Goal: Task Accomplishment & Management: Complete application form

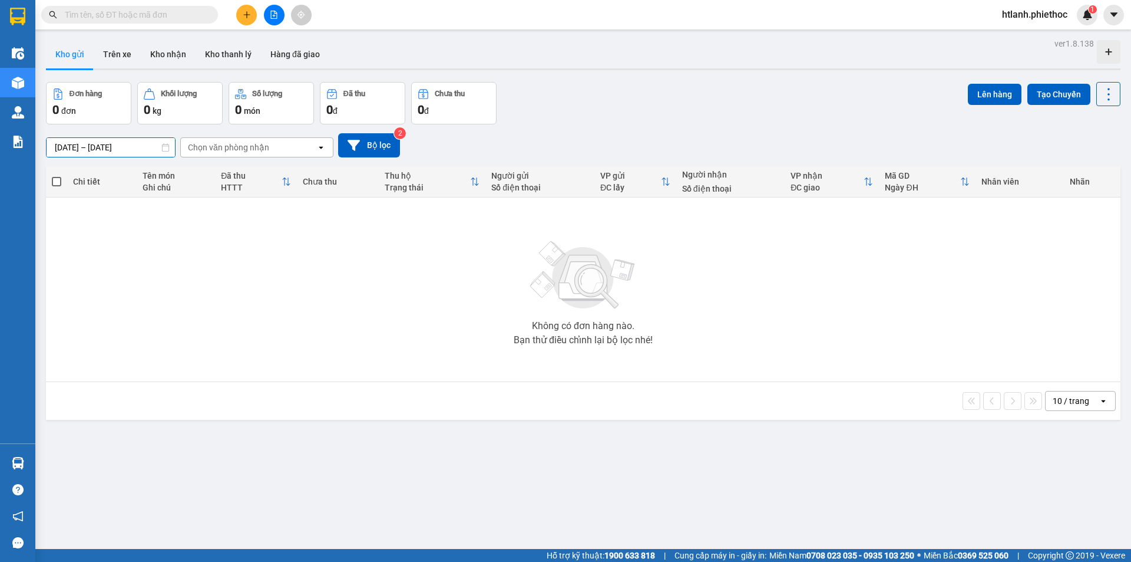
click at [81, 143] on input "[DATE] – [DATE]" at bounding box center [111, 147] width 128 height 19
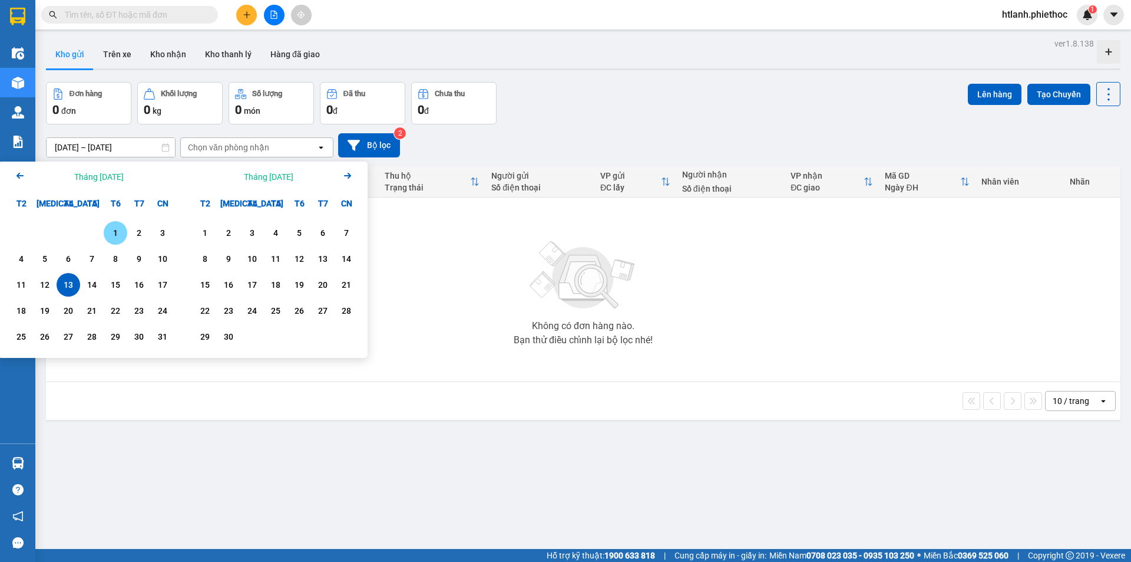
click at [104, 233] on div "1" at bounding box center [116, 233] width 24 height 24
click at [81, 279] on div "14" at bounding box center [92, 285] width 24 height 24
type input "[DATE] – [DATE]"
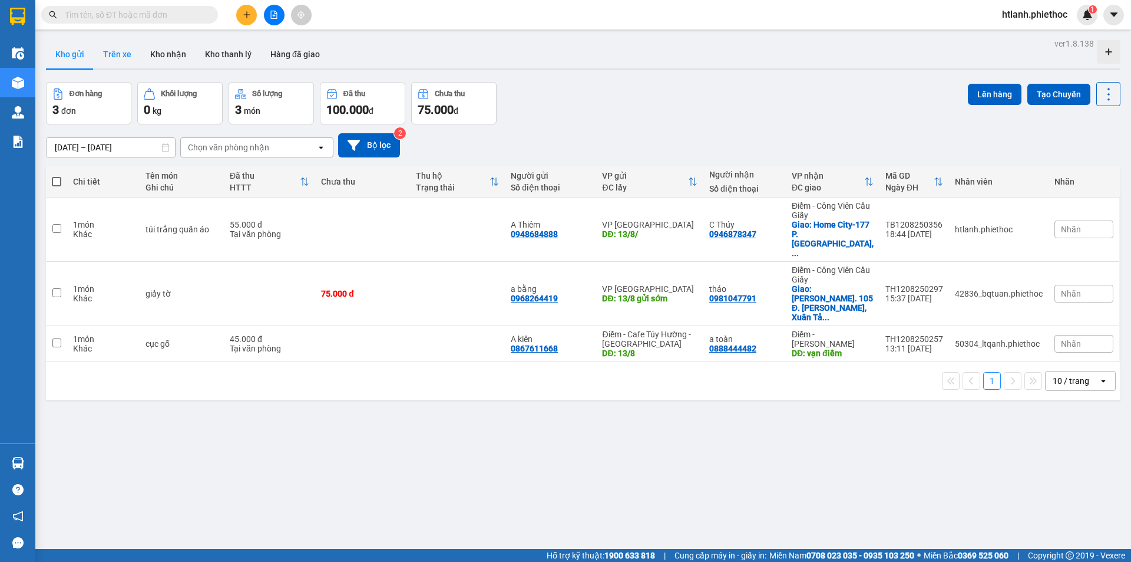
click at [121, 52] on button "Trên xe" at bounding box center [117, 54] width 47 height 28
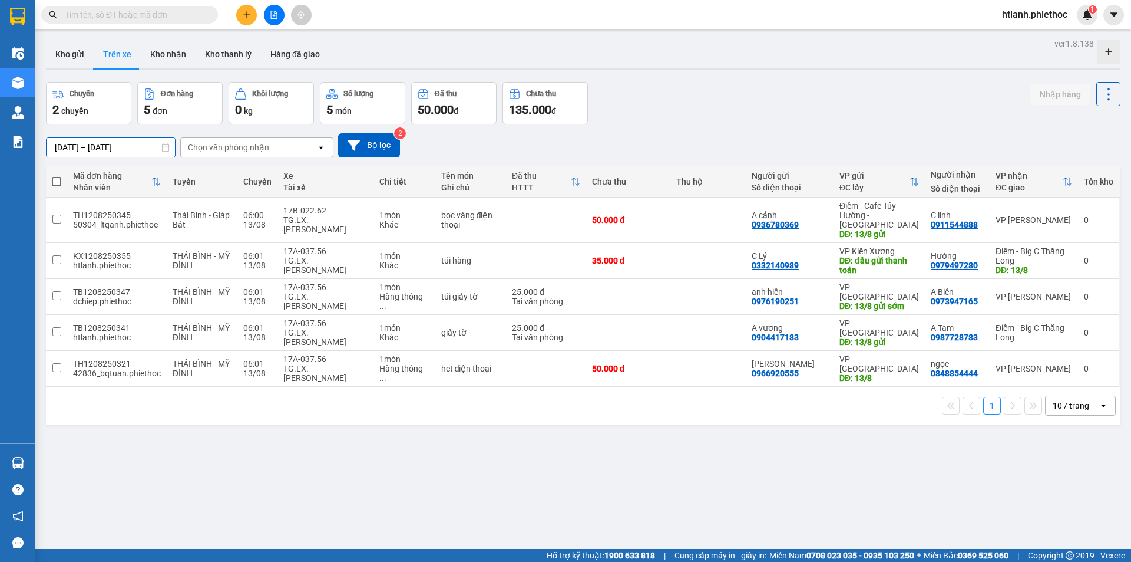
click at [91, 146] on input "[DATE] – [DATE]" at bounding box center [111, 147] width 128 height 19
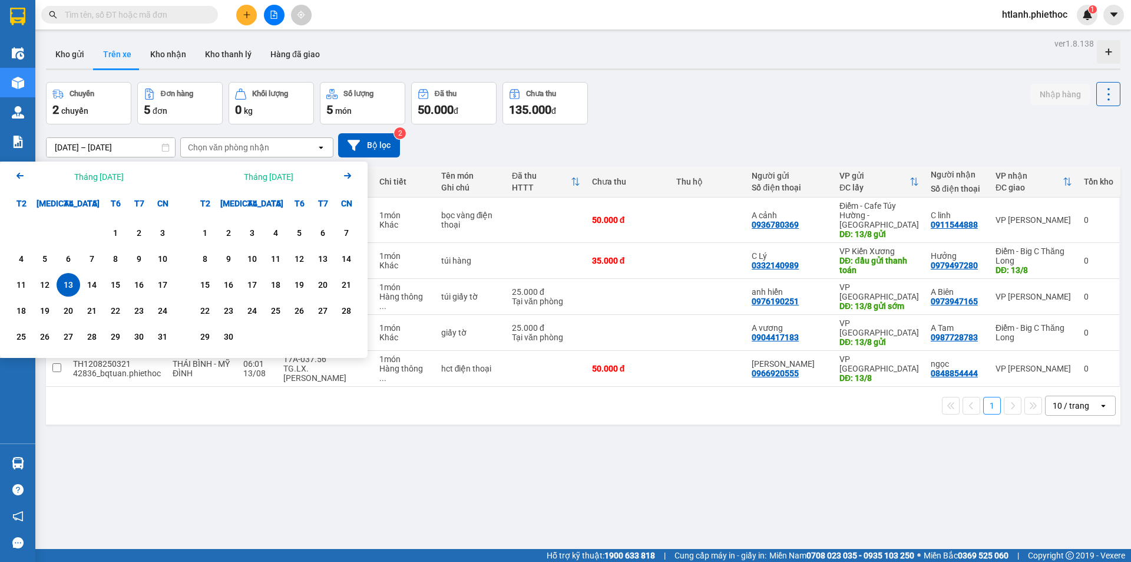
click at [24, 175] on icon "Arrow Left" at bounding box center [20, 176] width 14 height 14
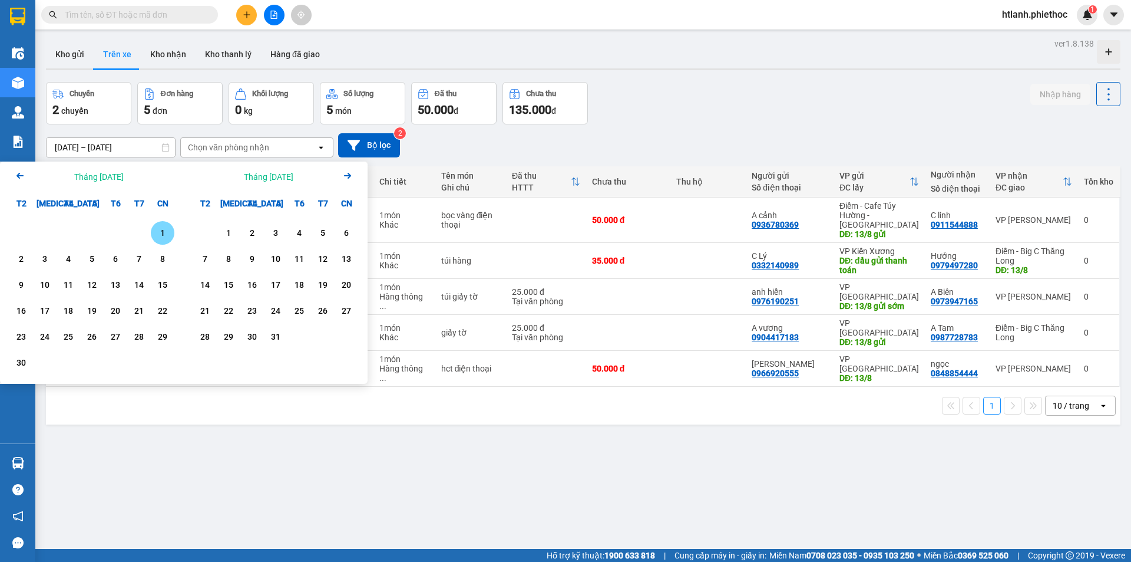
click at [24, 175] on icon "Arrow Left" at bounding box center [20, 176] width 14 height 14
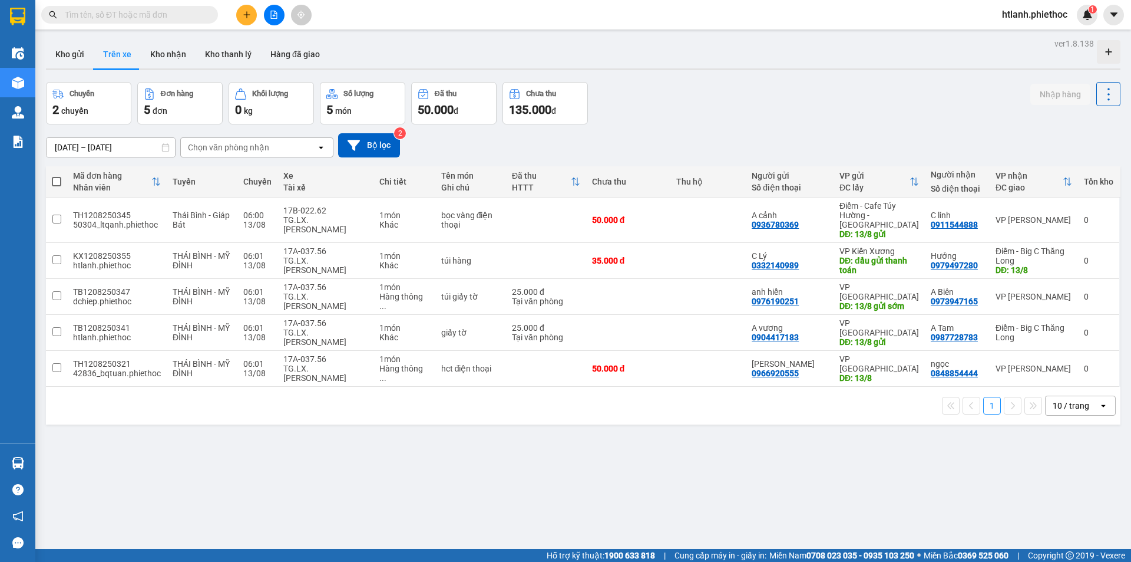
drag, startPoint x: 24, startPoint y: 175, endPoint x: 68, endPoint y: 157, distance: 47.6
click at [68, 157] on div "[DATE] – [DATE] Press the down arrow key to interact with the calendar and sele…" at bounding box center [583, 145] width 1075 height 42
click at [95, 140] on div "[DATE] – [DATE] Press the down arrow key to interact with the calendar and sele…" at bounding box center [583, 145] width 1075 height 24
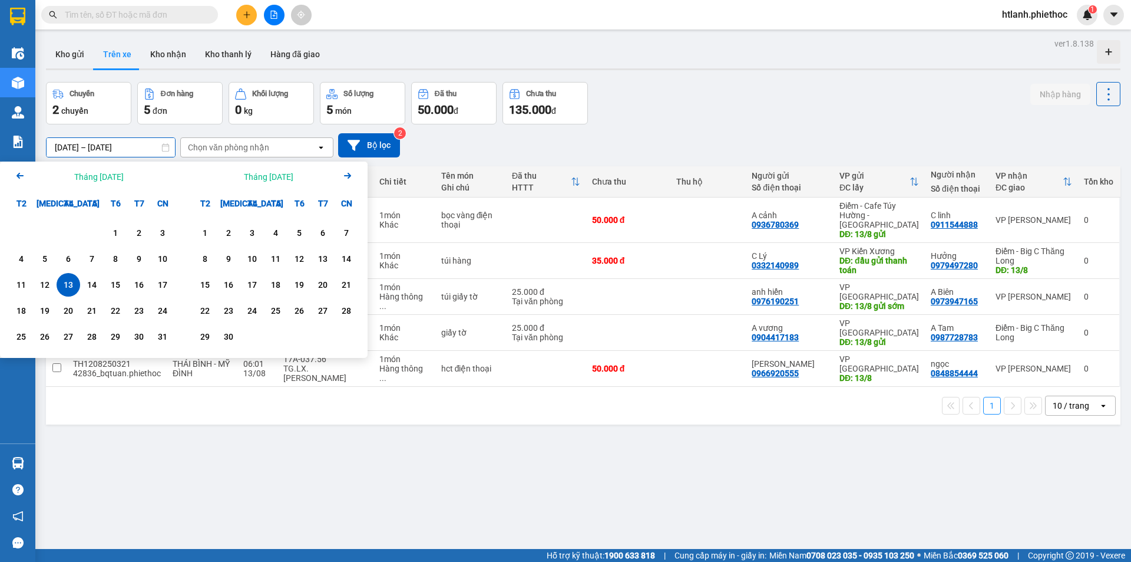
click at [90, 151] on input "[DATE] – [DATE]" at bounding box center [111, 147] width 128 height 19
click at [22, 171] on icon "Arrow Left" at bounding box center [20, 176] width 14 height 14
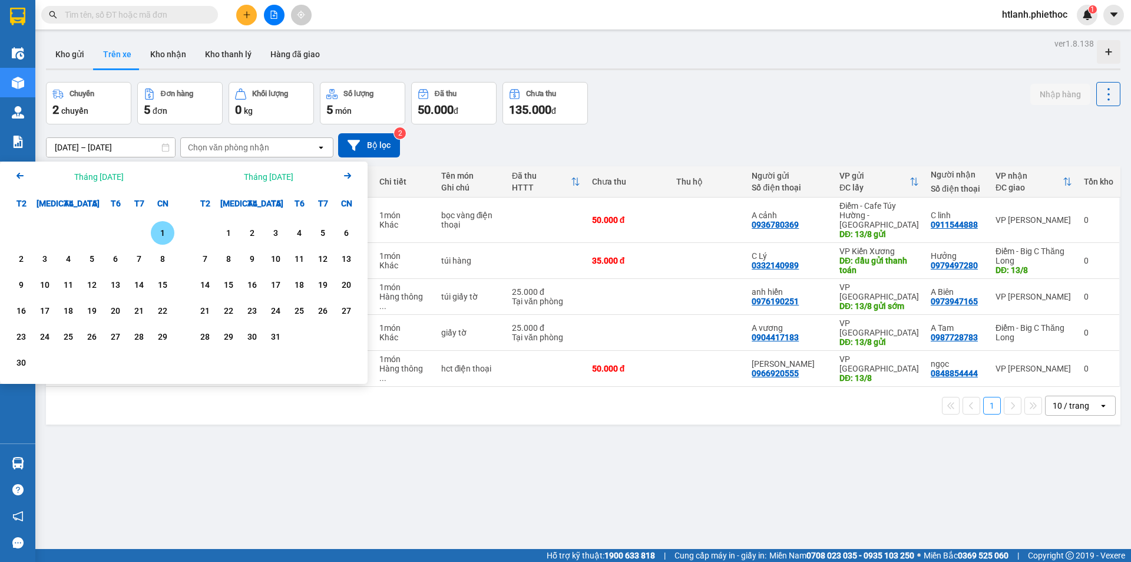
click at [22, 171] on icon "Arrow Left" at bounding box center [20, 176] width 14 height 14
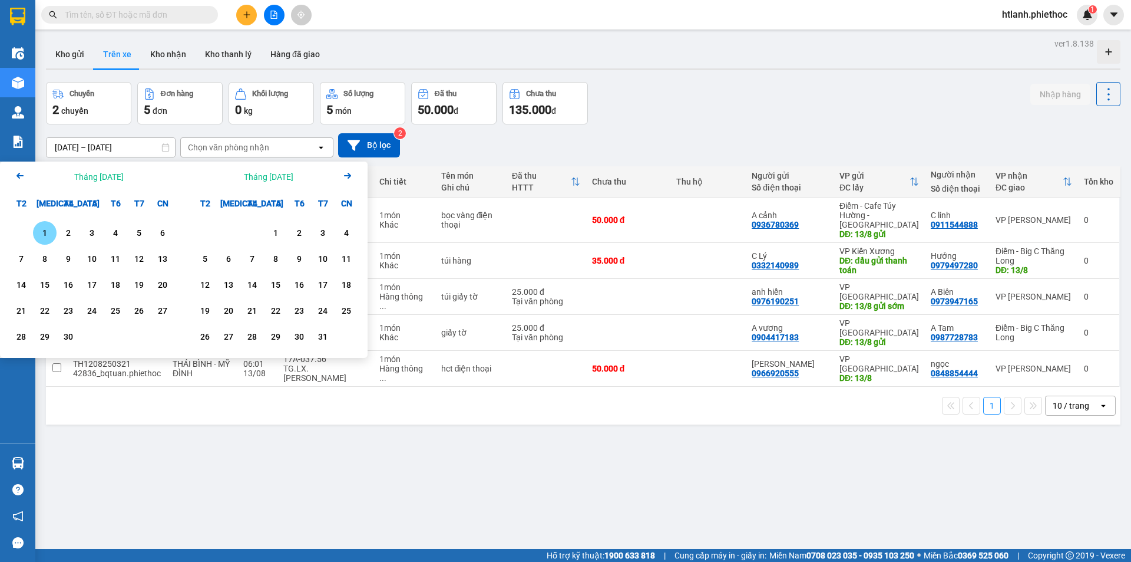
click at [22, 170] on icon "Arrow Left" at bounding box center [20, 176] width 14 height 14
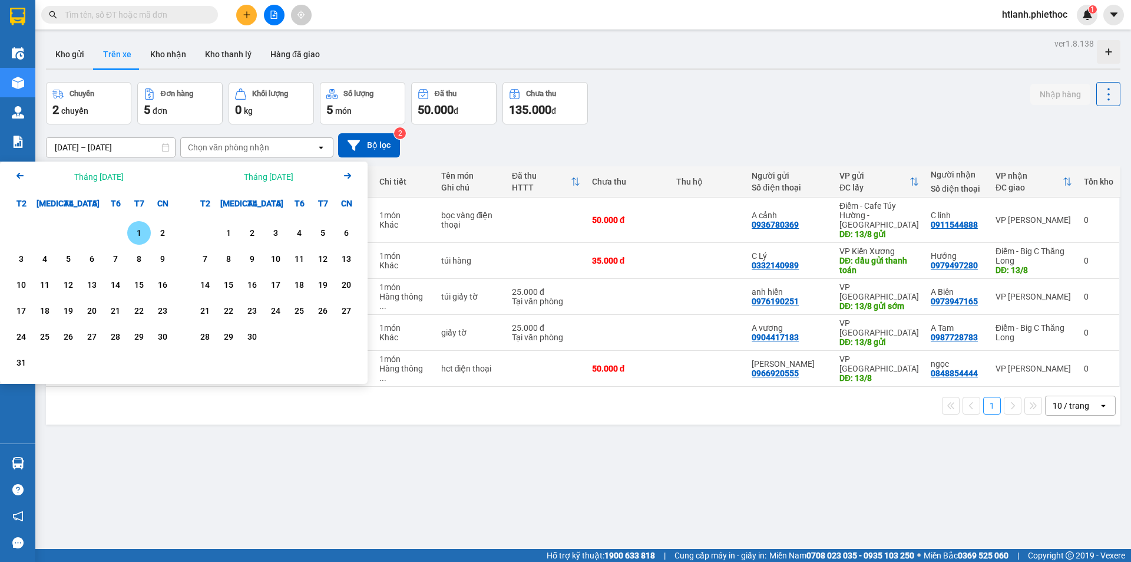
click at [22, 170] on icon "Arrow Left" at bounding box center [20, 176] width 14 height 14
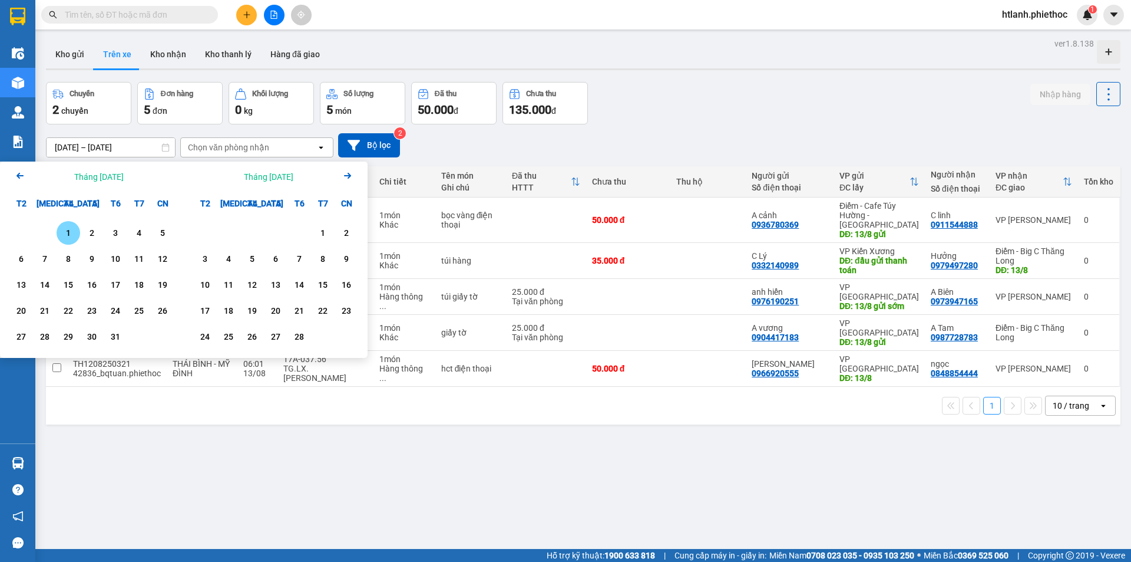
click at [351, 171] on icon "Arrow Right" at bounding box center [348, 176] width 14 height 14
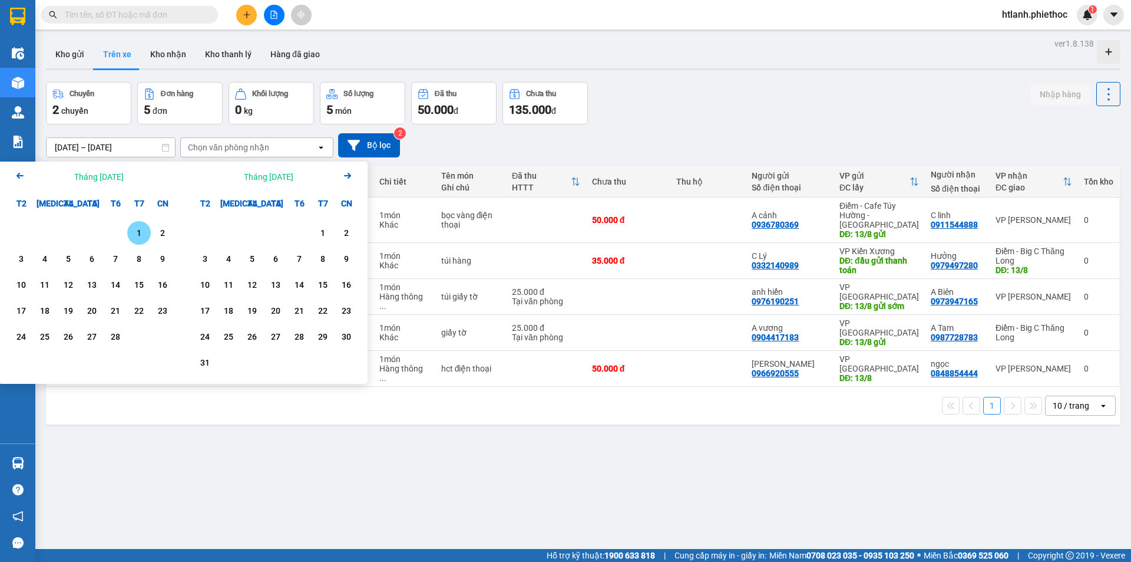
click at [122, 224] on div "Calendar." at bounding box center [116, 233] width 24 height 24
click at [141, 229] on div "1" at bounding box center [139, 233] width 16 height 14
click at [345, 178] on icon "Arrow Right" at bounding box center [348, 176] width 14 height 14
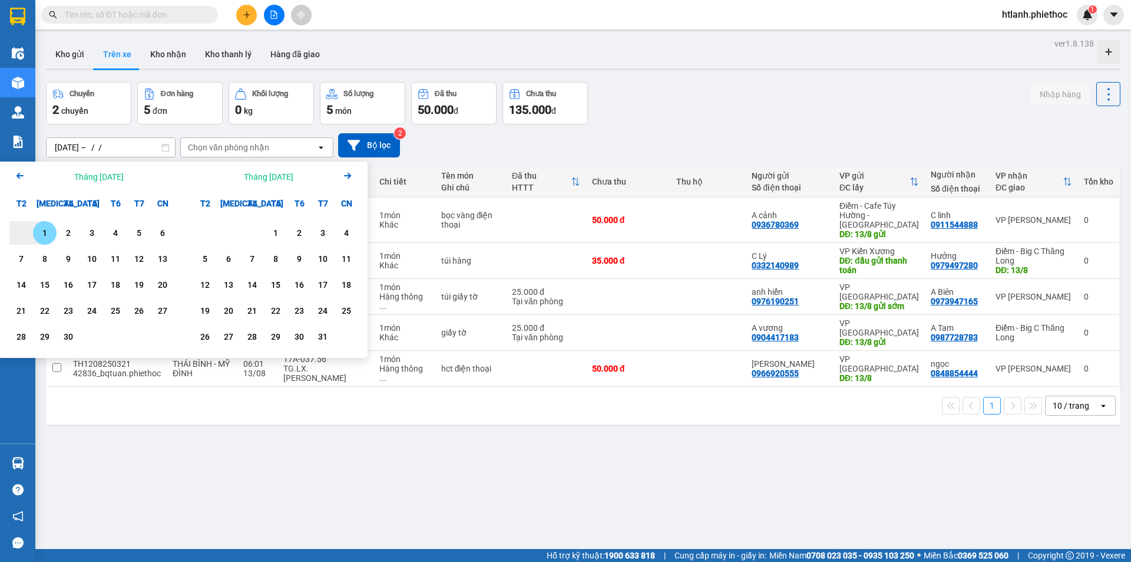
click at [345, 178] on icon "Arrow Right" at bounding box center [348, 176] width 14 height 14
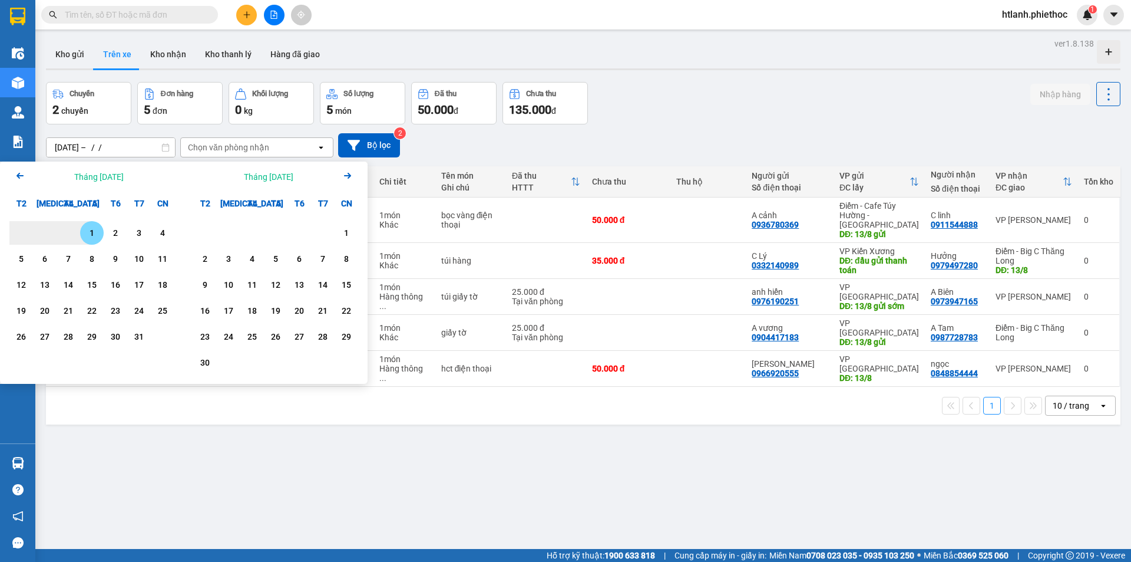
click at [345, 178] on icon "Arrow Right" at bounding box center [348, 176] width 14 height 14
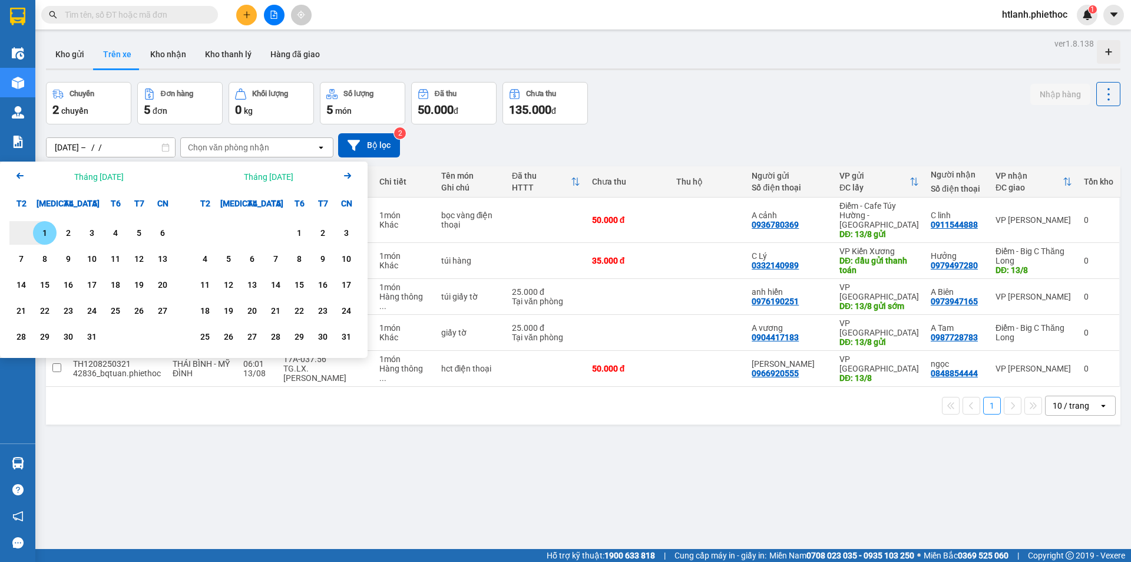
click at [345, 176] on icon "Next month." at bounding box center [347, 176] width 7 height 6
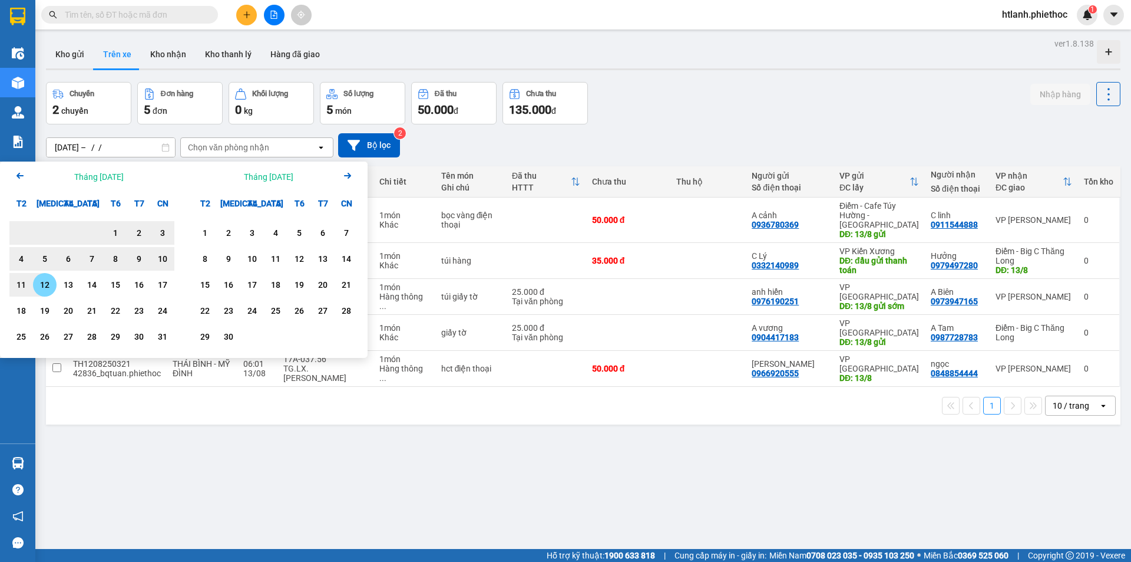
drag, startPoint x: 57, startPoint y: 282, endPoint x: 48, endPoint y: 283, distance: 8.9
click at [48, 283] on div "11 12 13 14 15 16 17" at bounding box center [91, 285] width 165 height 24
click at [46, 283] on div "12" at bounding box center [45, 285] width 16 height 14
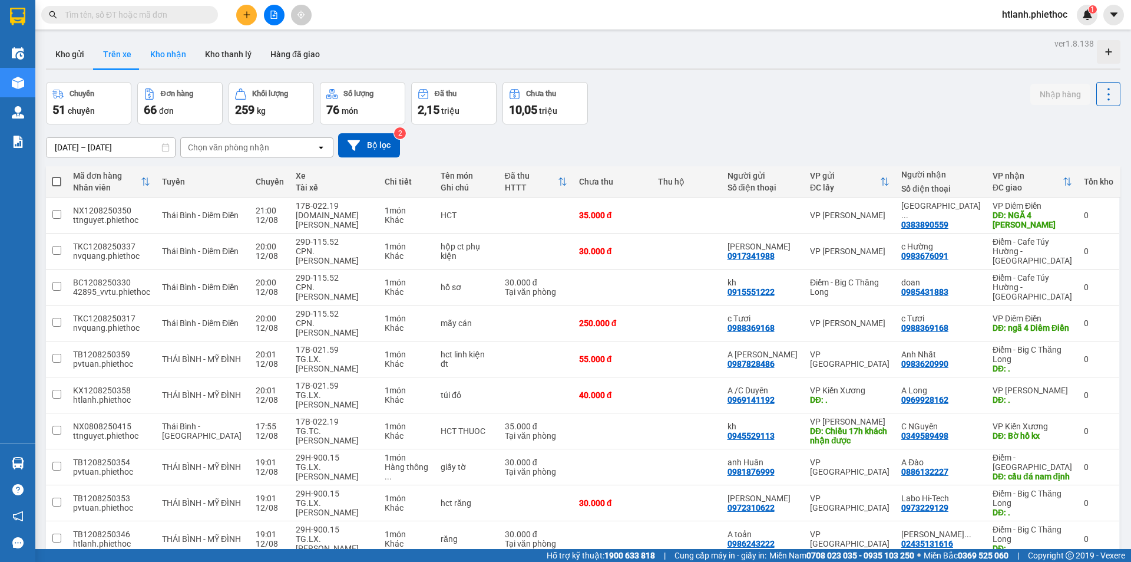
click at [173, 54] on button "Kho nhận" at bounding box center [168, 54] width 55 height 28
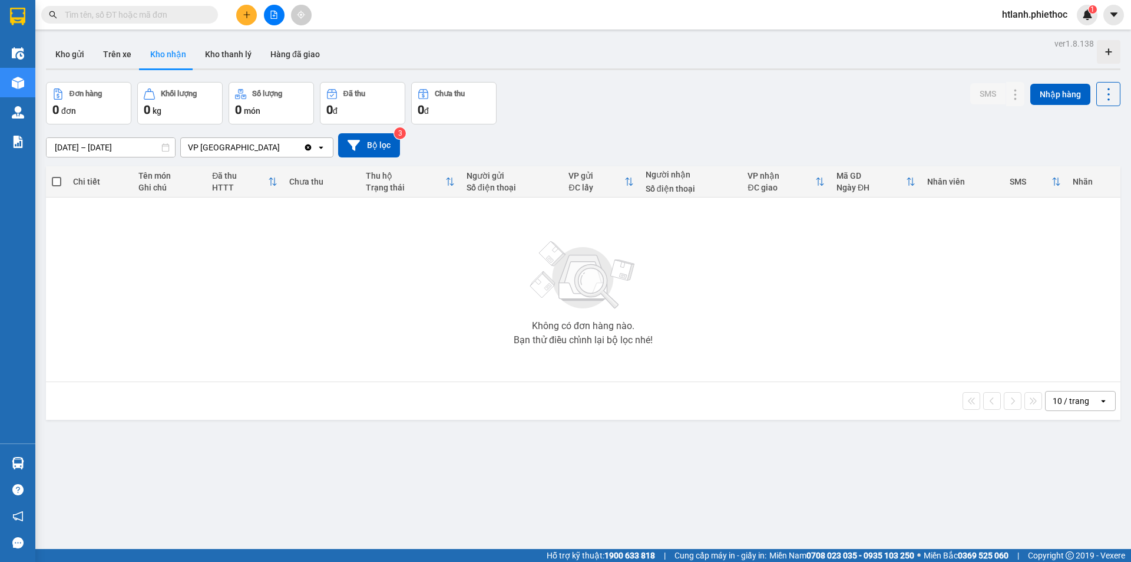
click at [105, 147] on input "[DATE] – [DATE]" at bounding box center [111, 147] width 128 height 19
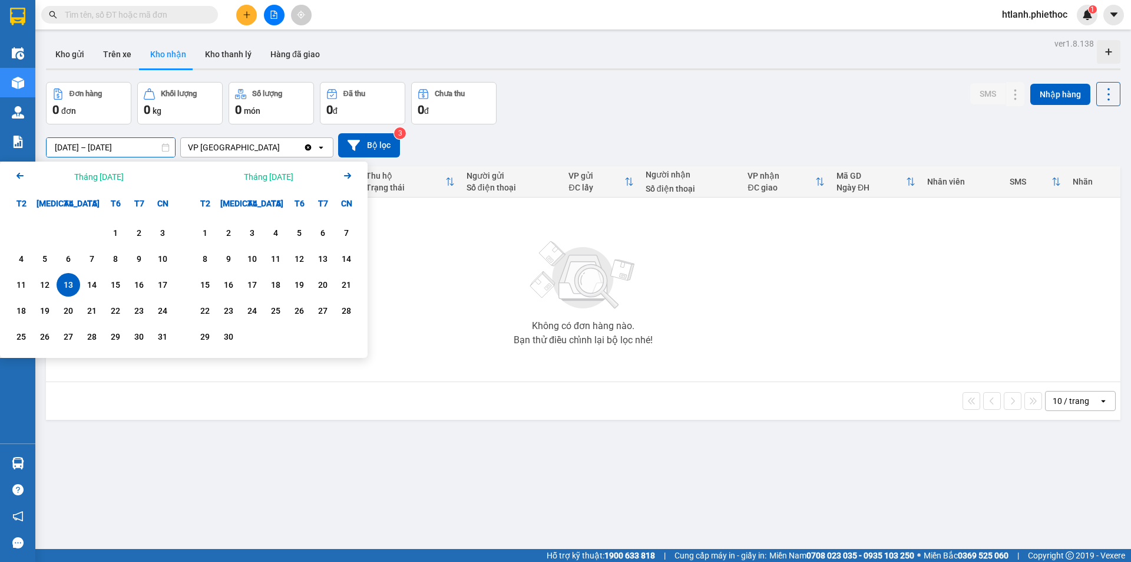
click at [24, 174] on icon "Arrow Left" at bounding box center [20, 176] width 14 height 14
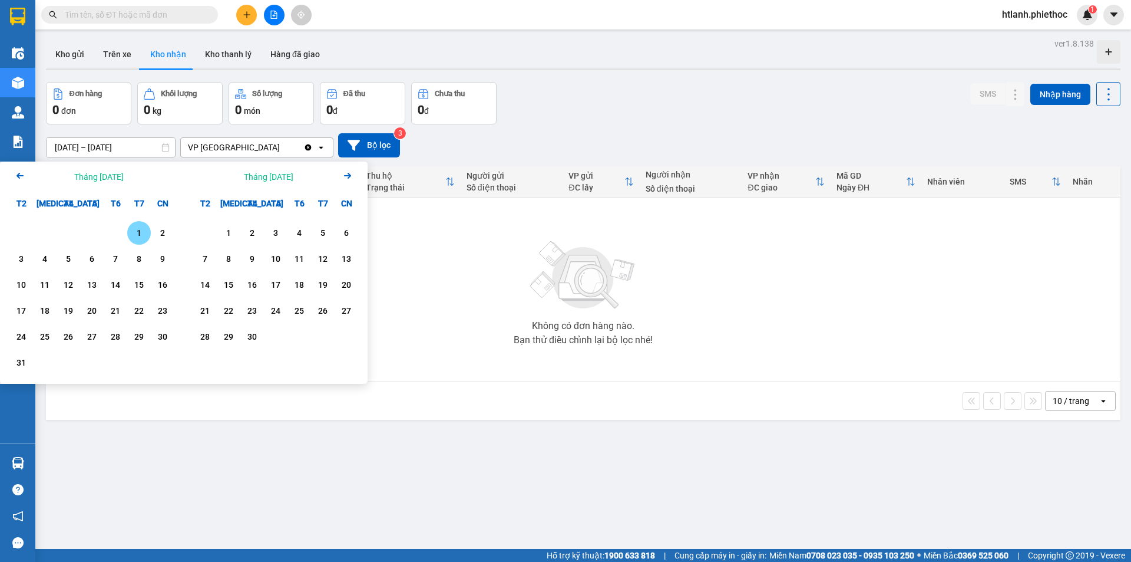
click at [24, 174] on icon "Arrow Left" at bounding box center [20, 176] width 14 height 14
click at [142, 235] on div "1" at bounding box center [139, 233] width 16 height 14
click at [349, 174] on icon "Next month." at bounding box center [347, 176] width 7 height 6
click at [348, 174] on icon "Next month." at bounding box center [347, 176] width 7 height 6
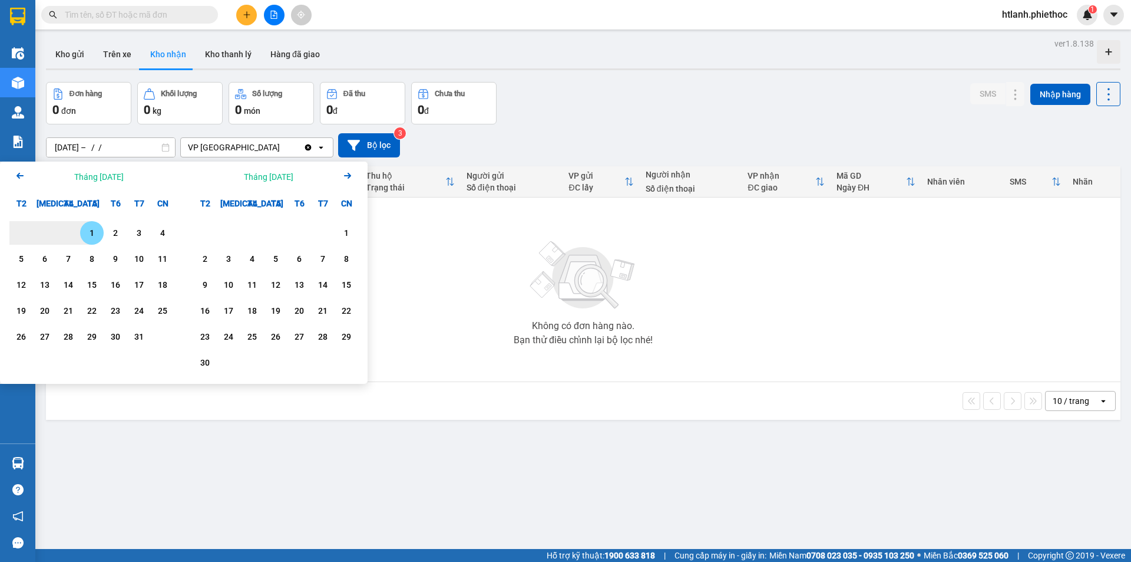
click at [348, 174] on icon "Next month." at bounding box center [347, 176] width 7 height 6
click at [20, 176] on icon "Previous month." at bounding box center [19, 176] width 7 height 6
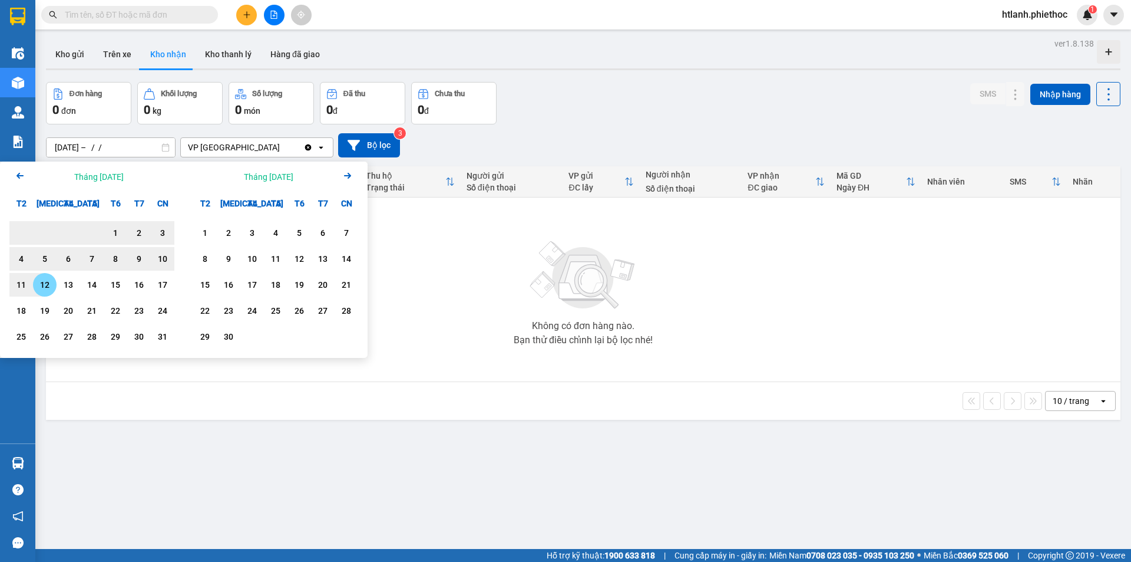
click at [53, 284] on div "12" at bounding box center [45, 285] width 24 height 24
type input "[DATE] – [DATE]"
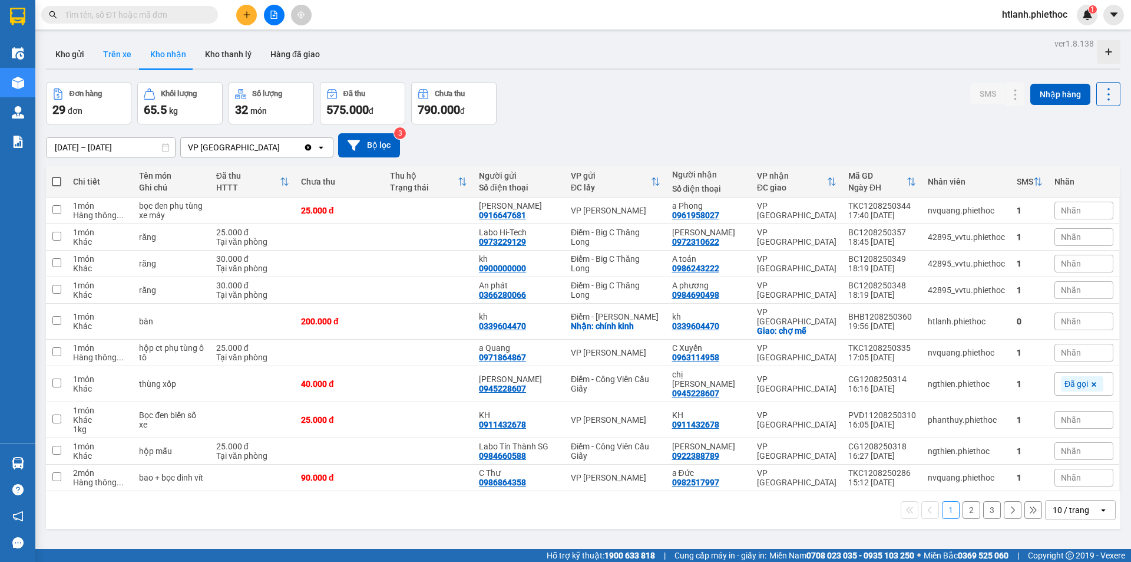
click at [113, 45] on button "Trên xe" at bounding box center [117, 54] width 47 height 28
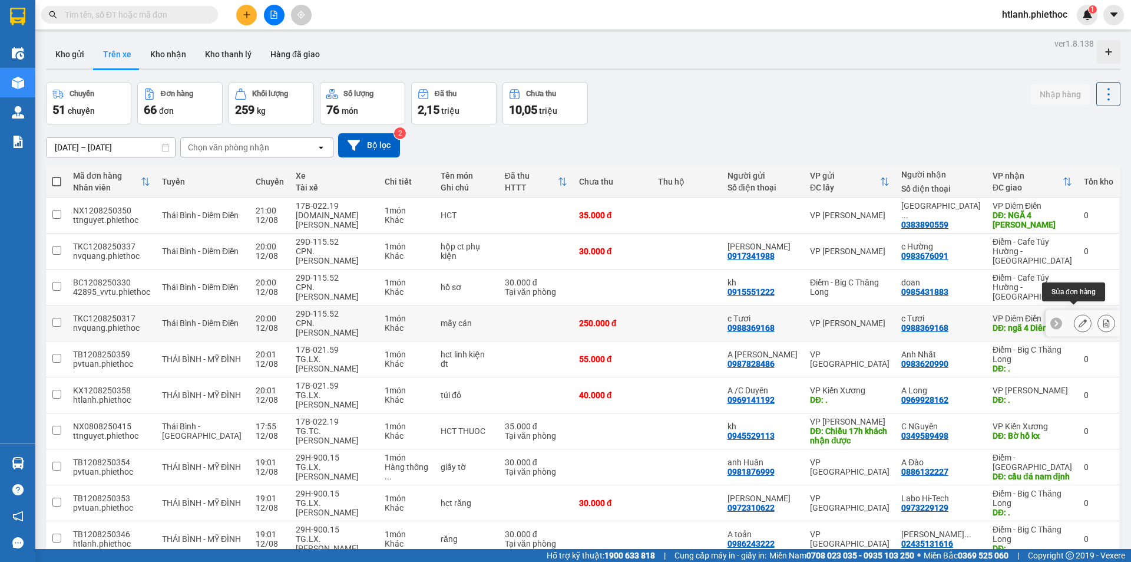
click at [1075, 313] on button at bounding box center [1083, 323] width 16 height 21
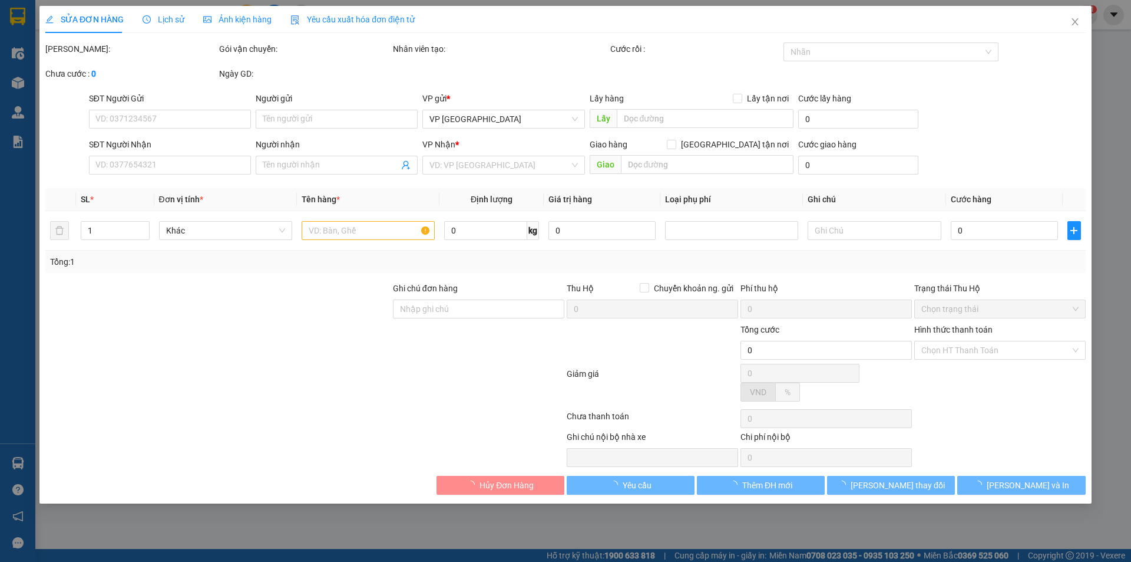
type input "0988369168"
type input "c Tươi"
type input "0988369168"
type input "c Tươi"
type input "ngã 4 Diêm Điền"
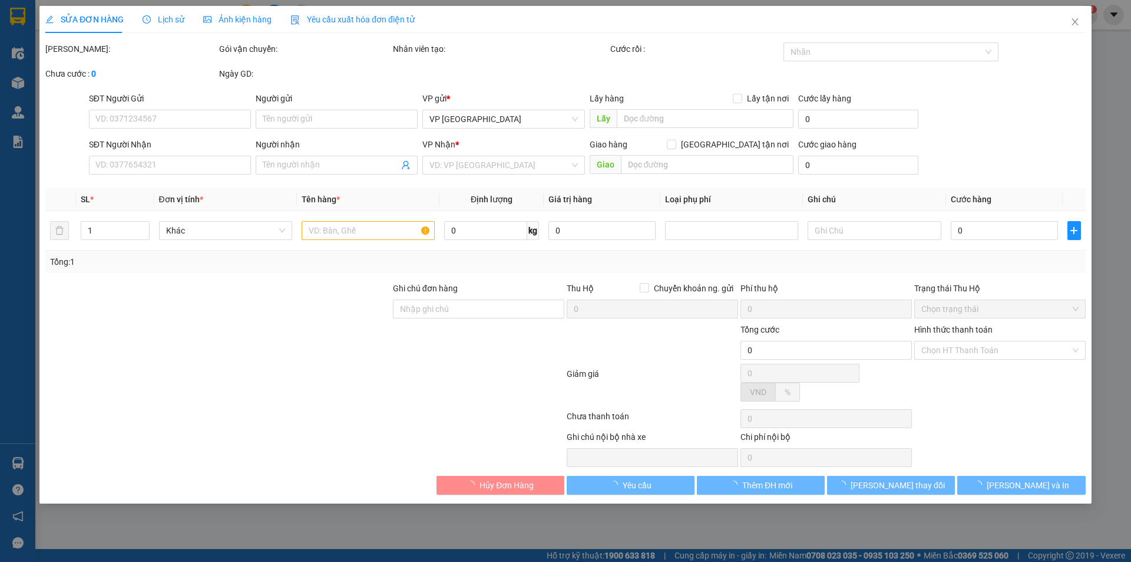
type input "250.000"
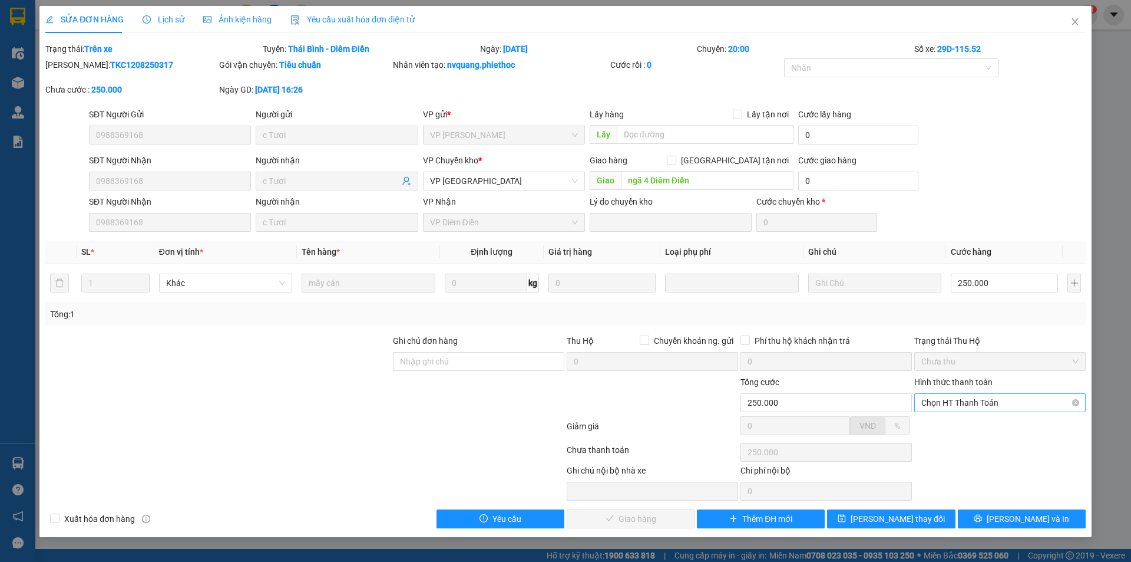
click at [988, 404] on span "Chọn HT Thanh Toán" at bounding box center [1000, 403] width 157 height 18
click at [955, 420] on div "Tại văn phòng" at bounding box center [1000, 426] width 157 height 13
type input "0"
click at [646, 514] on span "[PERSON_NAME] và Giao hàng" at bounding box center [645, 518] width 113 height 13
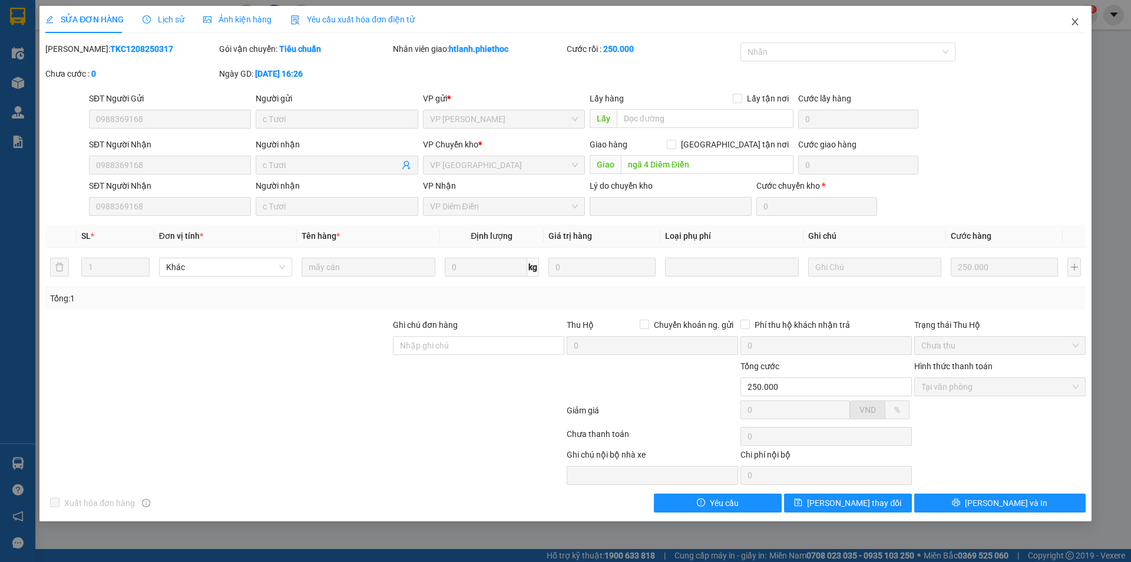
click at [1075, 25] on icon "close" at bounding box center [1075, 21] width 9 height 9
